Goal: Task Accomplishment & Management: Use online tool/utility

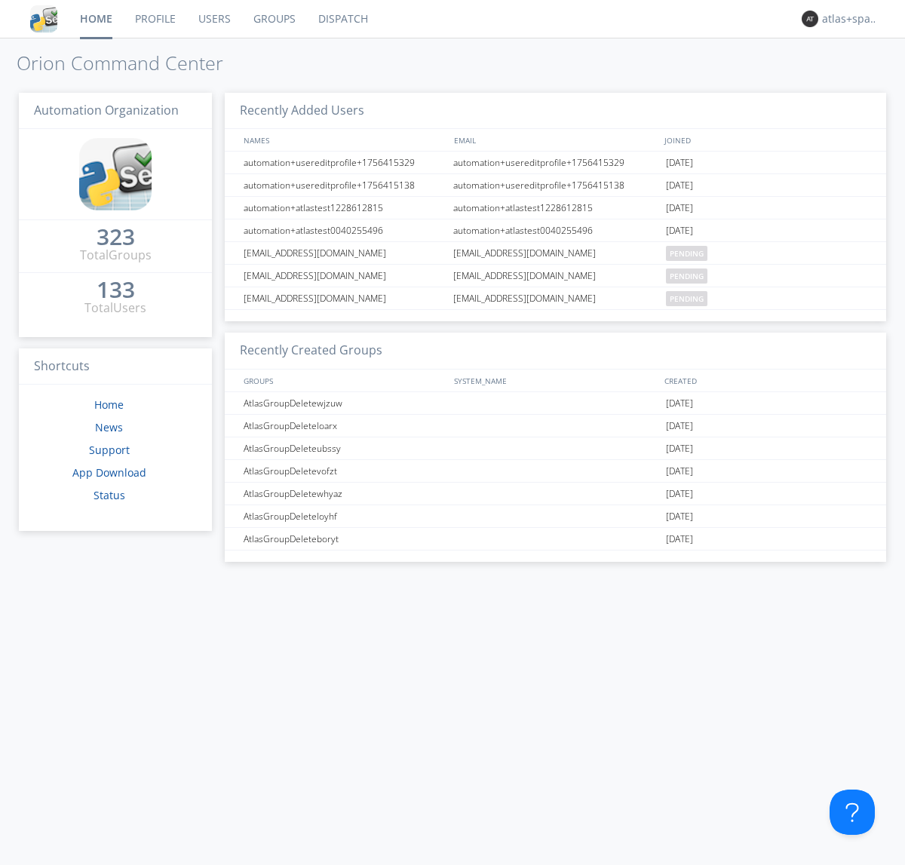
click at [342, 19] on link "Dispatch" at bounding box center [343, 19] width 72 height 38
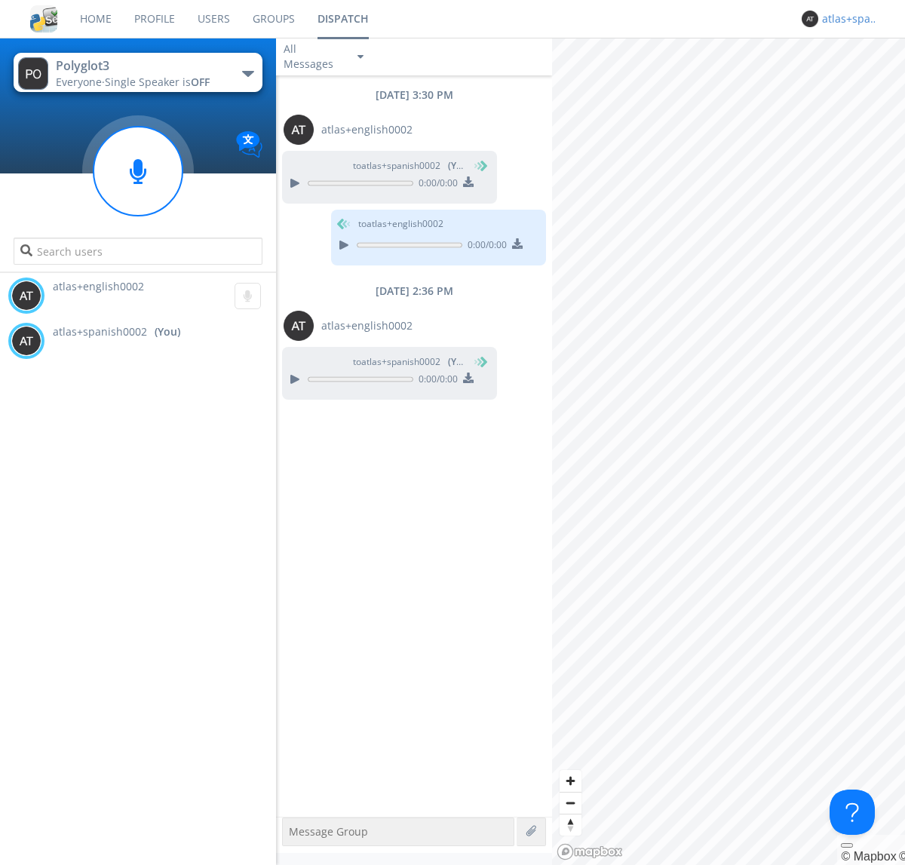
click at [846, 19] on div "atlas+spanish0002" at bounding box center [850, 18] width 57 height 15
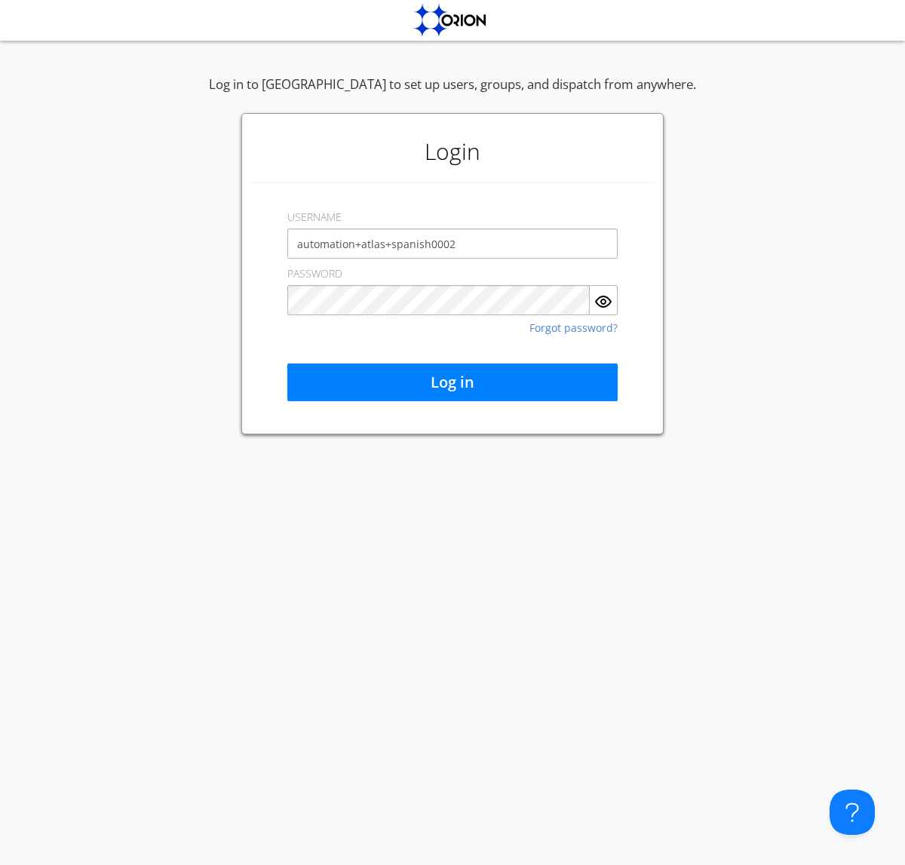
type input "automation+atlas+spanish0002"
click at [453, 382] on button "Log in" at bounding box center [452, 383] width 330 height 38
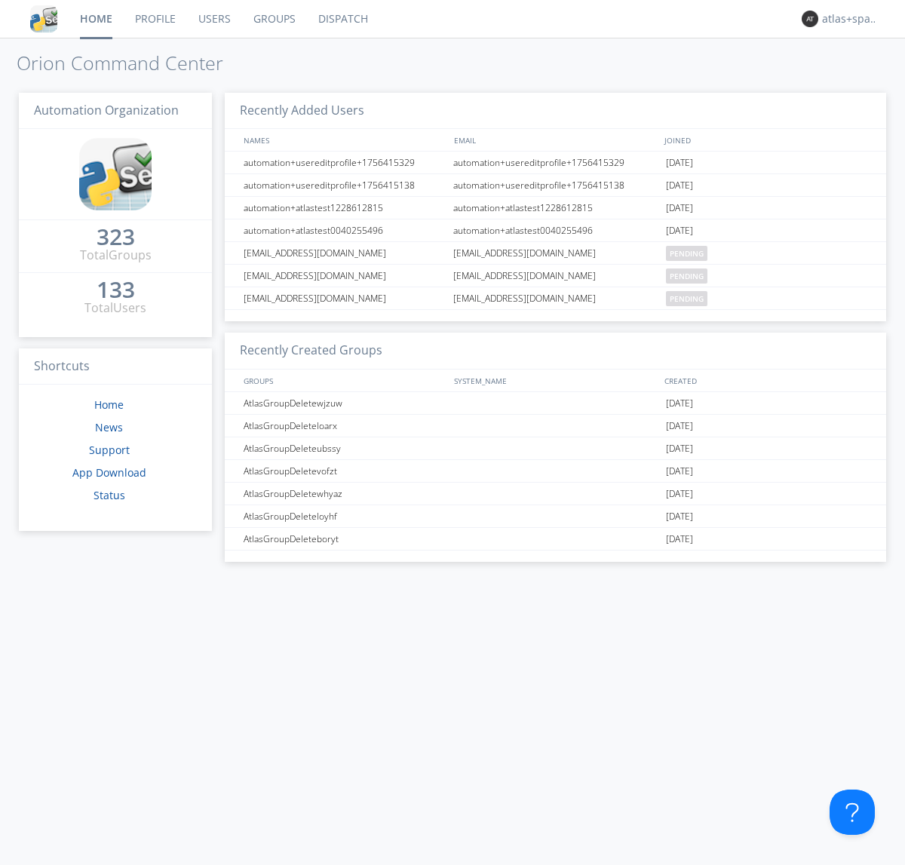
click at [342, 19] on link "Dispatch" at bounding box center [343, 19] width 72 height 38
